Goal: Information Seeking & Learning: Learn about a topic

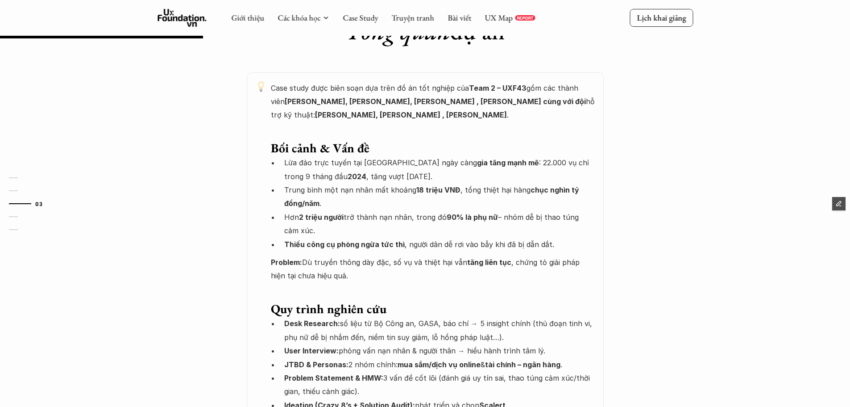
scroll to position [357, 0]
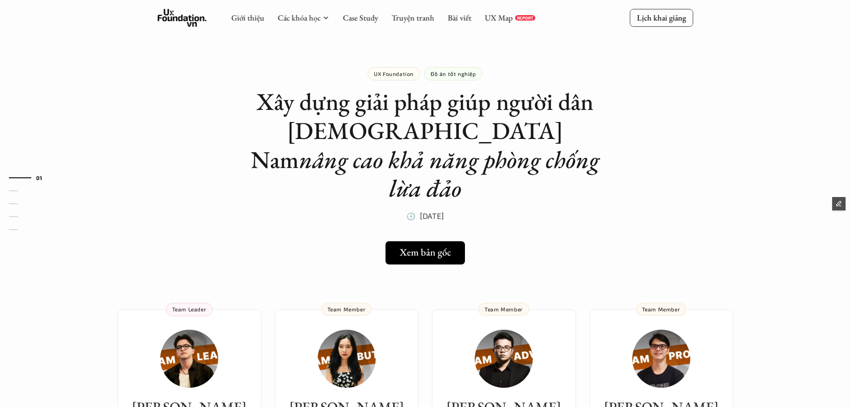
click at [593, 155] on h1 "Xây dựng giải pháp giúp người dân Việt Nam nâng cao khả năng phòng chống lừa đảo" at bounding box center [425, 145] width 357 height 116
click at [358, 21] on link "Case Study" at bounding box center [360, 17] width 35 height 10
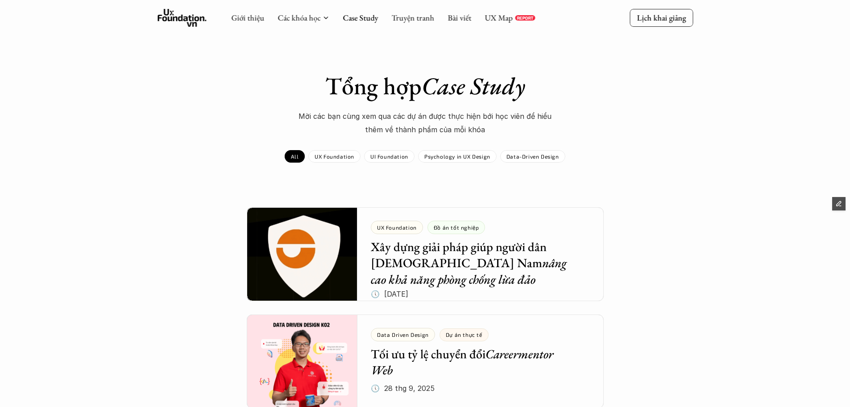
click at [836, 206] on icon "button" at bounding box center [839, 203] width 6 height 6
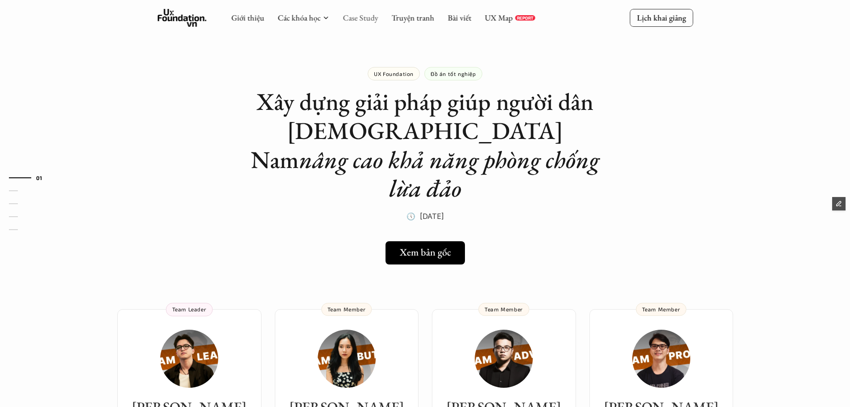
click at [360, 17] on link "Case Study" at bounding box center [360, 17] width 35 height 10
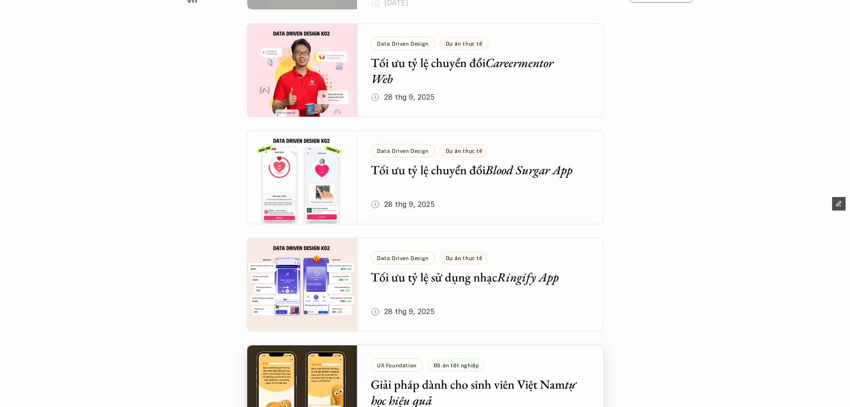
scroll to position [179, 0]
